Goal: Task Accomplishment & Management: Manage account settings

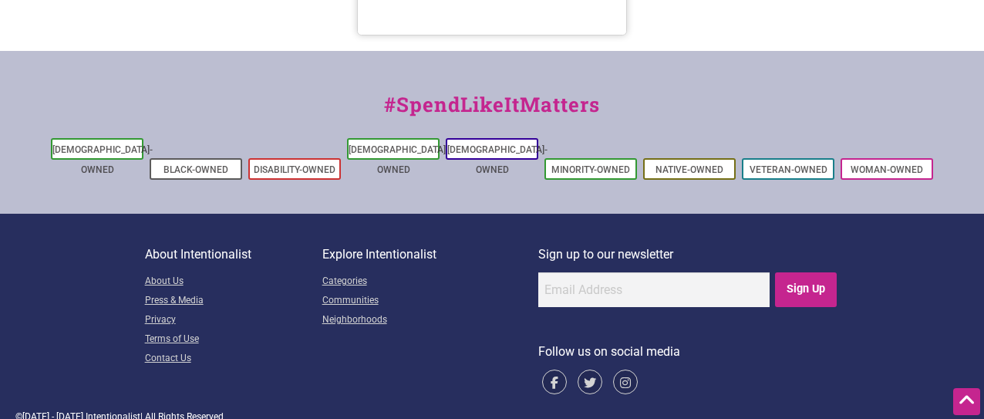
scroll to position [100, 0]
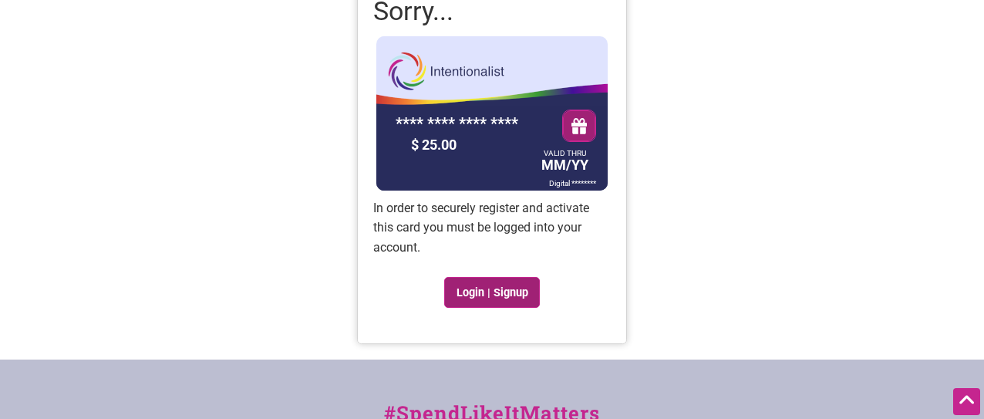
click at [504, 278] on link "Login | Signup" at bounding box center [492, 292] width 96 height 31
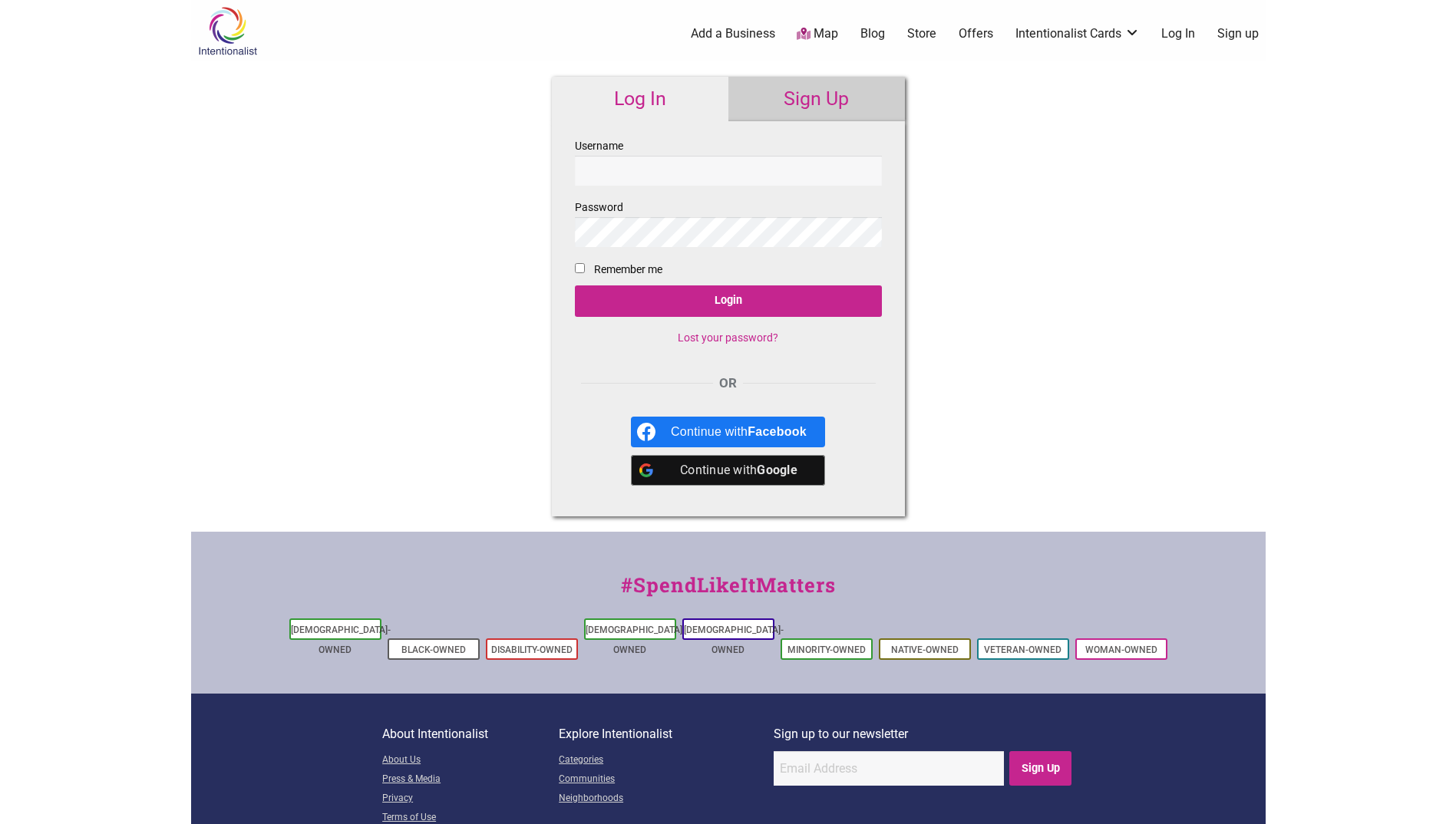
click at [737, 180] on input "Username" at bounding box center [728, 171] width 308 height 30
click at [639, 114] on link "Log In" at bounding box center [640, 99] width 176 height 45
